Goal: Browse casually: Explore the website without a specific task or goal

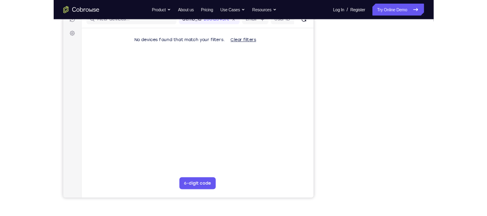
scroll to position [108, 0]
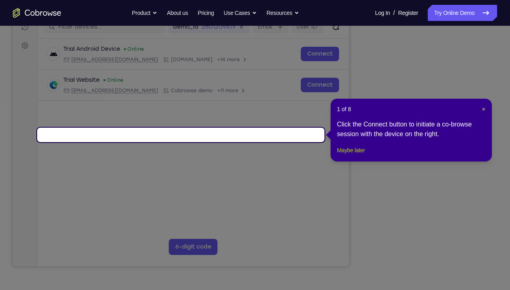
click at [358, 155] on button "Maybe later" at bounding box center [351, 151] width 28 height 10
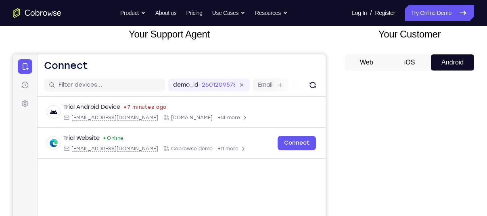
scroll to position [0, 0]
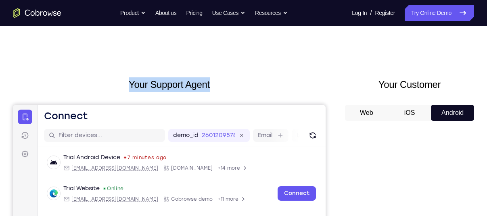
drag, startPoint x: 120, startPoint y: 82, endPoint x: 225, endPoint y: 79, distance: 105.3
click at [225, 79] on h2 "Your Support Agent" at bounding box center [169, 84] width 312 height 15
drag, startPoint x: 225, startPoint y: 79, endPoint x: 219, endPoint y: 79, distance: 6.5
click at [219, 79] on h2 "Your Support Agent" at bounding box center [169, 84] width 312 height 15
click at [210, 81] on h2 "Your Support Agent" at bounding box center [169, 84] width 312 height 15
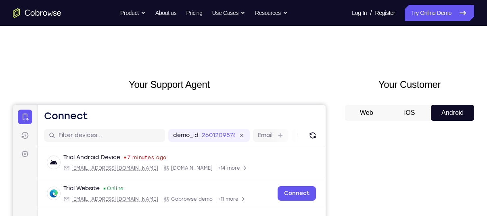
click at [209, 81] on h2 "Your Support Agent" at bounding box center [169, 84] width 312 height 15
drag, startPoint x: 209, startPoint y: 81, endPoint x: 172, endPoint y: 84, distance: 37.2
click at [172, 84] on h2 "Your Support Agent" at bounding box center [169, 84] width 312 height 15
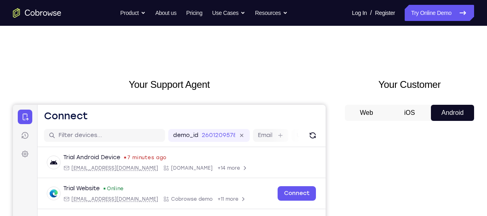
drag, startPoint x: 172, startPoint y: 84, endPoint x: 127, endPoint y: 88, distance: 45.3
click at [127, 88] on h2 "Your Support Agent" at bounding box center [169, 84] width 312 height 15
drag, startPoint x: 127, startPoint y: 88, endPoint x: 90, endPoint y: 44, distance: 57.2
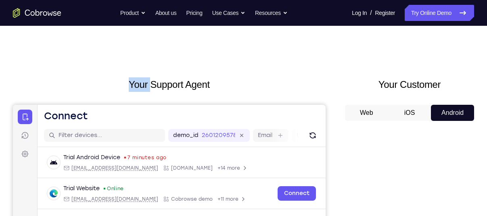
drag, startPoint x: 90, startPoint y: 44, endPoint x: 169, endPoint y: 54, distance: 79.6
